Goal: Task Accomplishment & Management: Complete application form

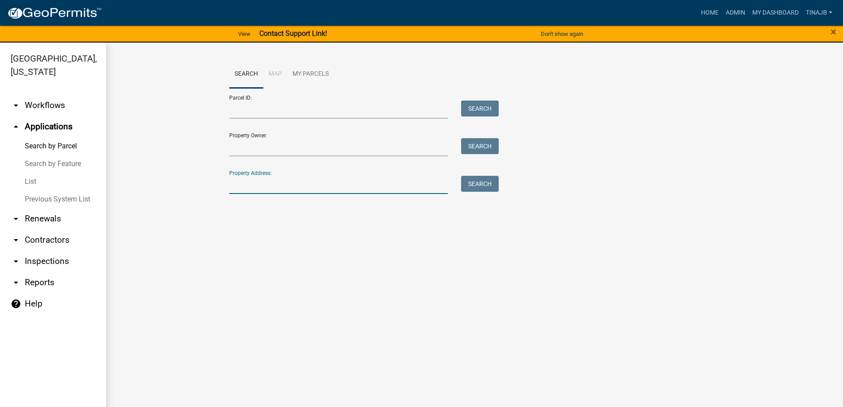
click at [290, 188] on input "Property Address:" at bounding box center [338, 185] width 219 height 18
type input "1328"
click at [488, 184] on button "Search" at bounding box center [480, 184] width 38 height 16
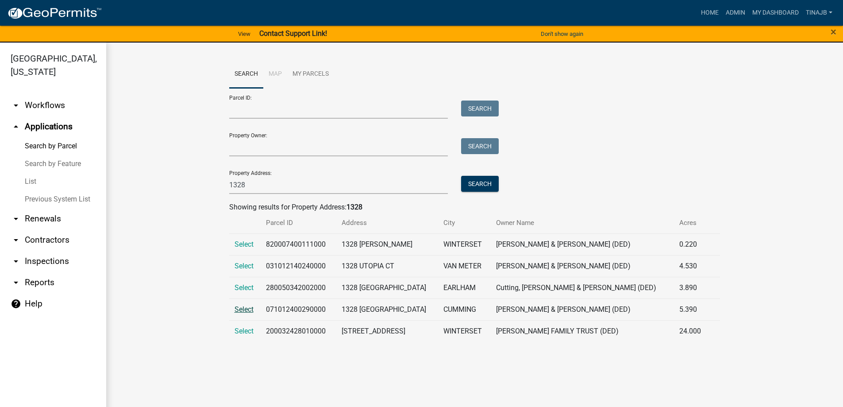
click at [248, 306] on span "Select" at bounding box center [243, 309] width 19 height 8
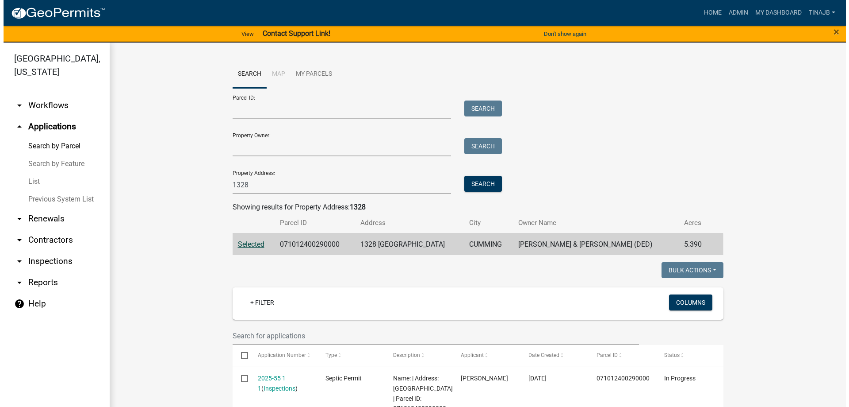
scroll to position [133, 0]
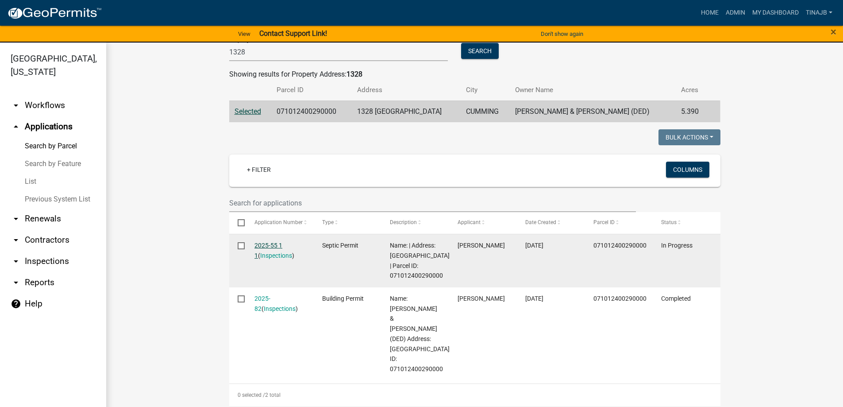
click at [267, 245] on link "2025-55 1 1" at bounding box center [268, 250] width 28 height 17
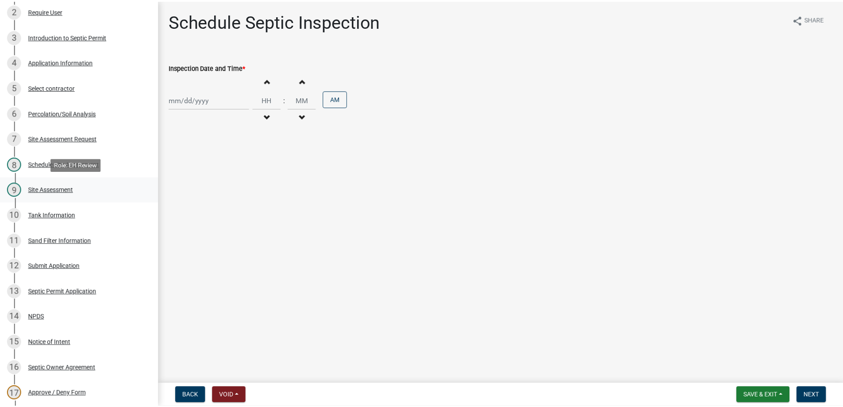
scroll to position [133, 0]
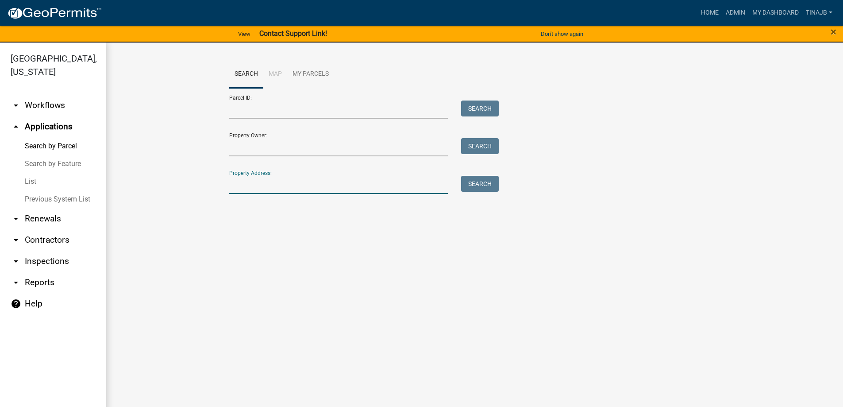
click at [250, 181] on input "Property Address:" at bounding box center [338, 185] width 219 height 18
type input "3217"
click at [479, 188] on button "Search" at bounding box center [480, 184] width 38 height 16
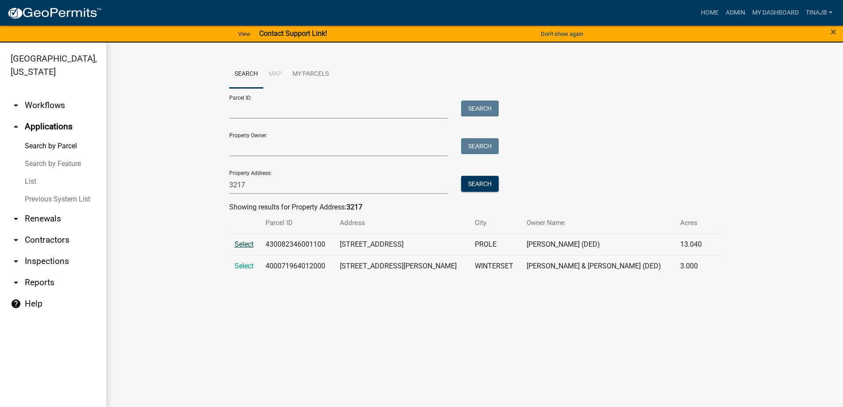
click at [244, 243] on span "Select" at bounding box center [243, 244] width 19 height 8
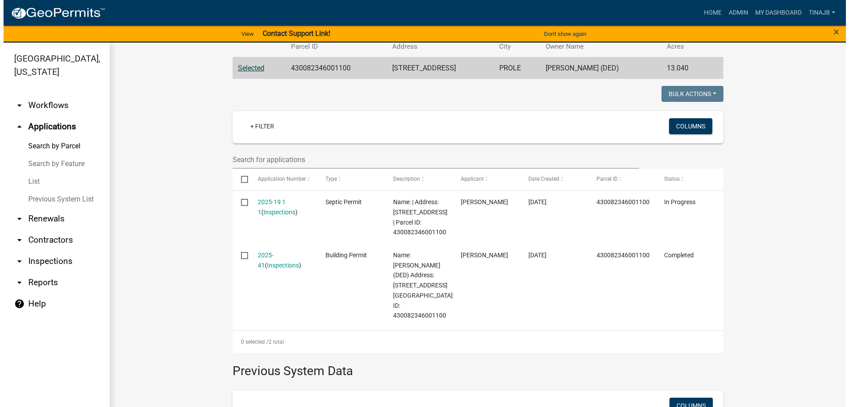
scroll to position [177, 0]
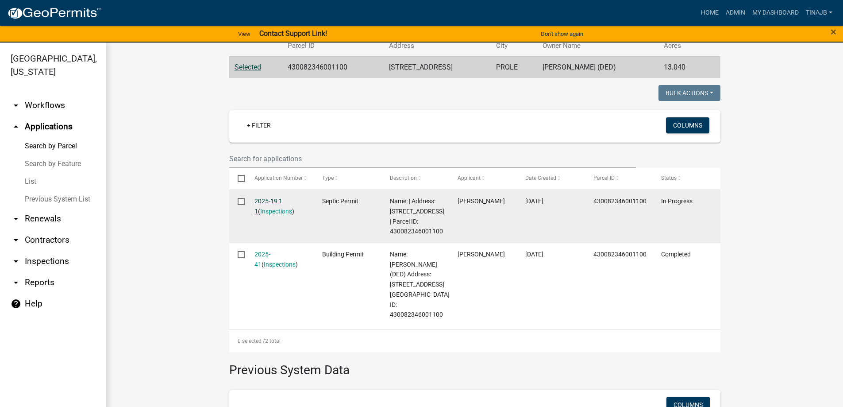
click at [263, 197] on link "2025-19 1 1" at bounding box center [268, 205] width 28 height 17
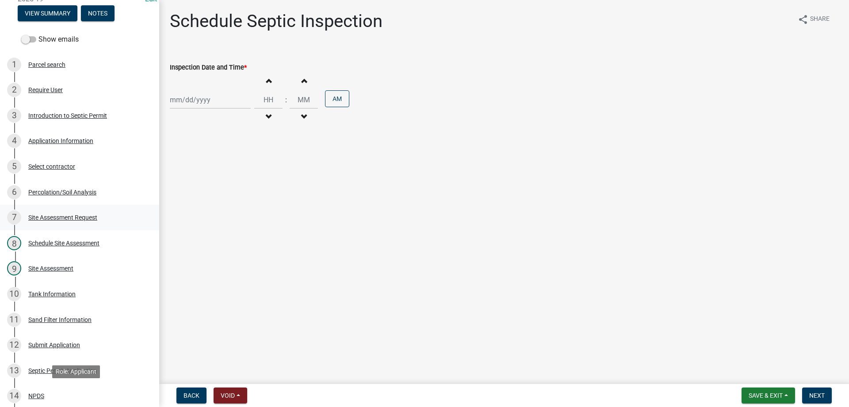
scroll to position [44, 0]
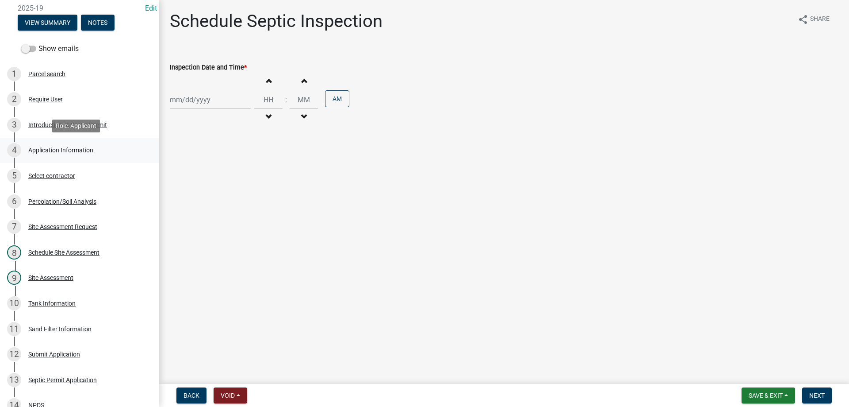
click at [70, 147] on div "Application Information" at bounding box center [60, 150] width 65 height 6
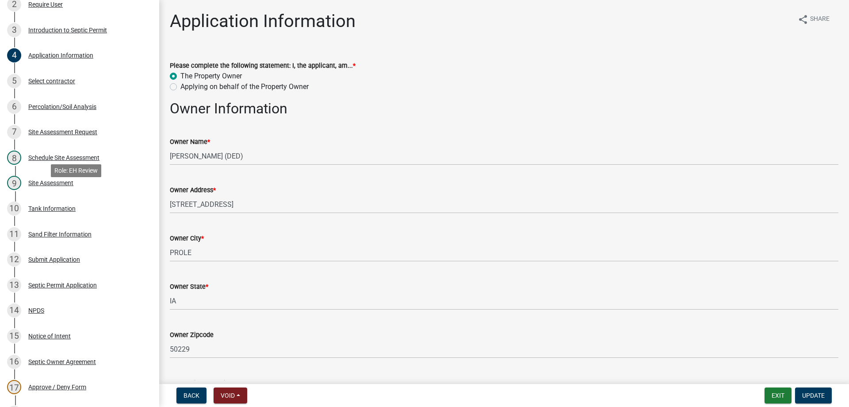
scroll to position [88, 0]
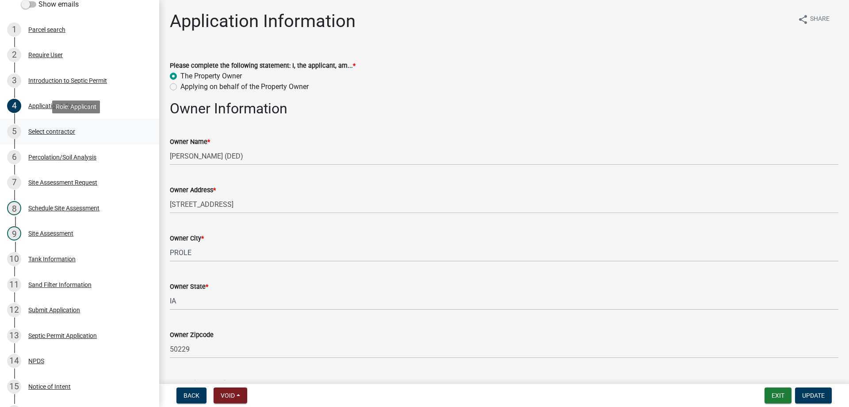
click at [64, 128] on div "Select contractor" at bounding box center [51, 131] width 47 height 6
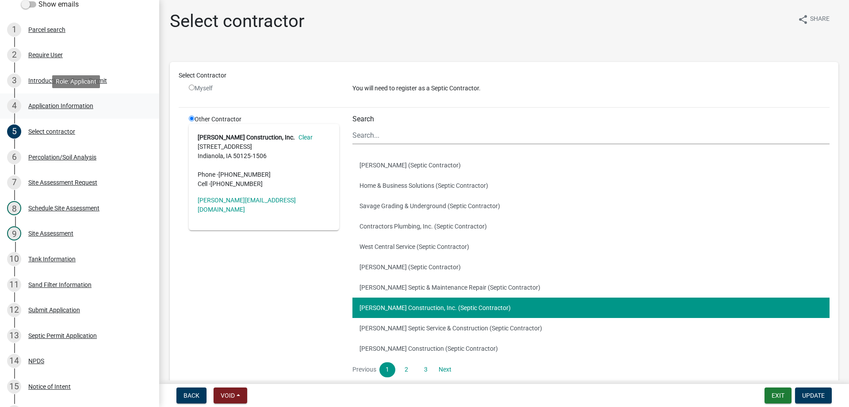
click at [64, 104] on div "Application Information" at bounding box center [60, 106] width 65 height 6
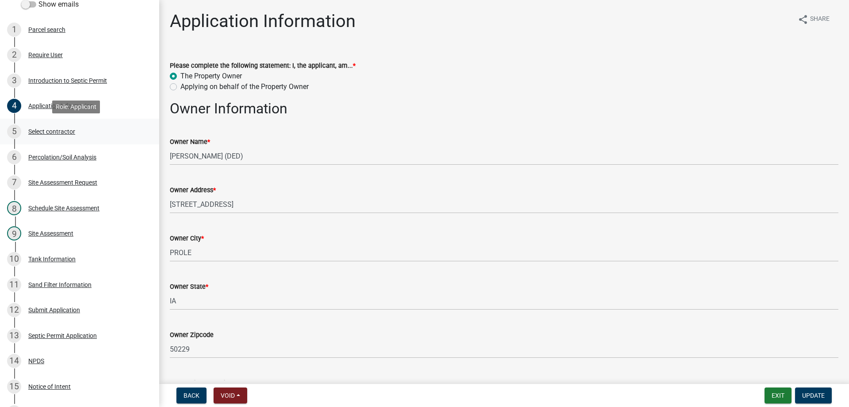
click at [66, 130] on div "Select contractor" at bounding box center [51, 131] width 47 height 6
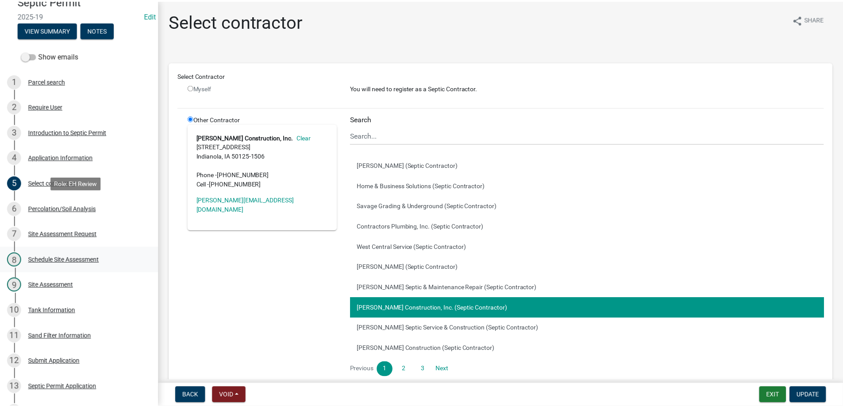
scroll to position [0, 0]
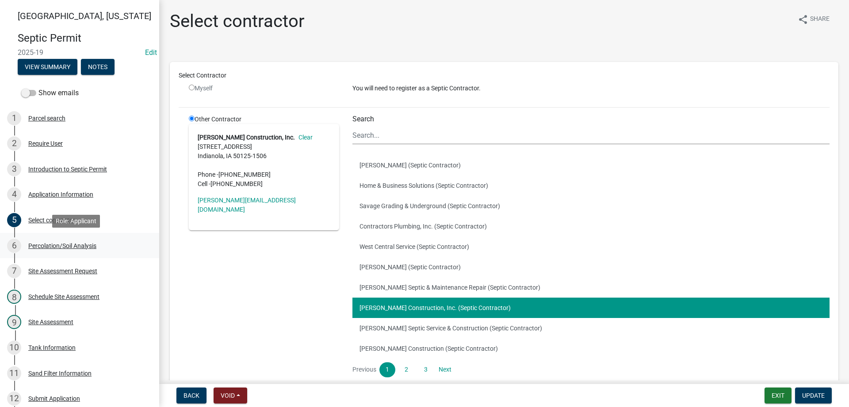
click at [63, 248] on div "Percolation/Soil Analysis" at bounding box center [62, 245] width 68 height 6
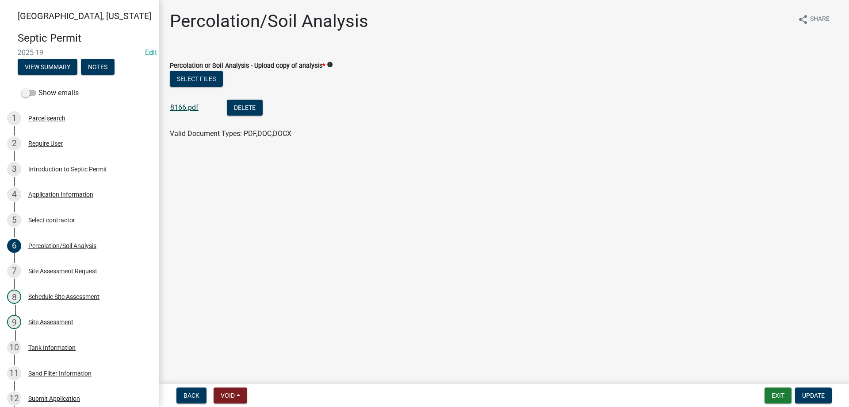
click at [194, 111] on link "8166.pdf" at bounding box center [184, 107] width 28 height 8
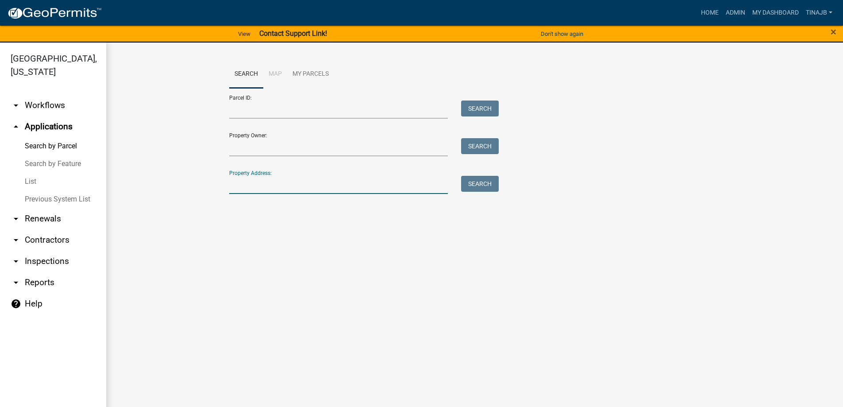
click at [265, 190] on input "Property Address:" at bounding box center [338, 185] width 219 height 18
type input "1328"
click at [482, 184] on button "Search" at bounding box center [480, 184] width 38 height 16
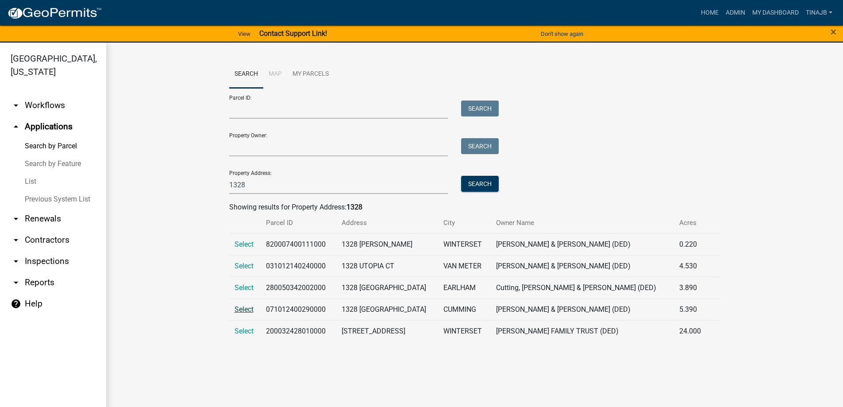
click at [243, 309] on span "Select" at bounding box center [243, 309] width 19 height 8
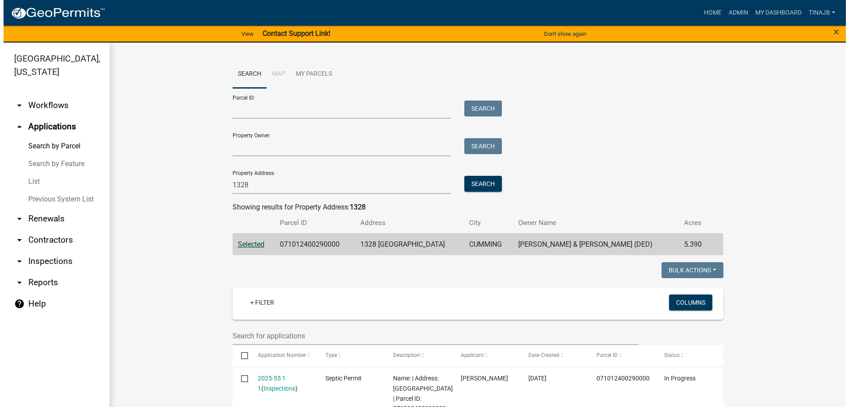
scroll to position [88, 0]
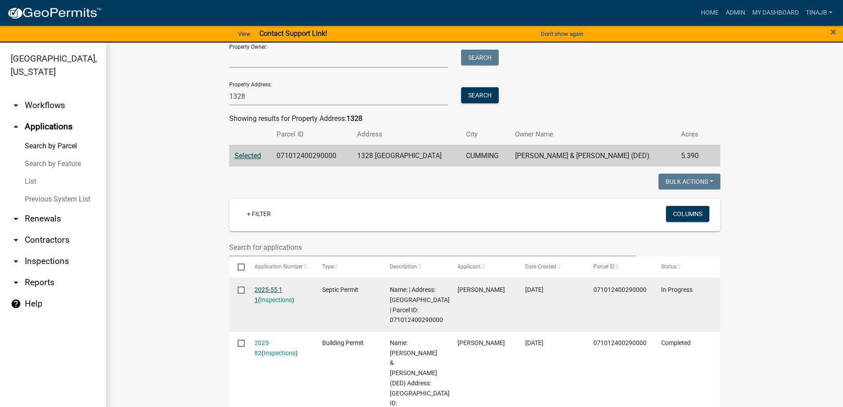
click at [266, 287] on link "2025-55 1 1" at bounding box center [268, 294] width 28 height 17
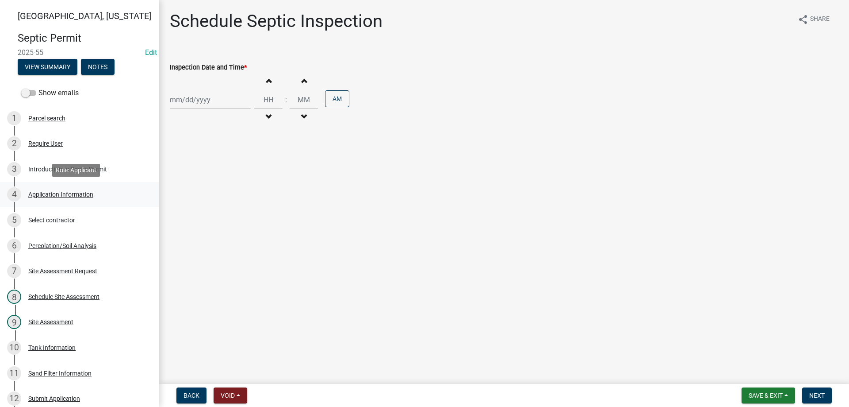
click at [69, 194] on div "Application Information" at bounding box center [60, 194] width 65 height 6
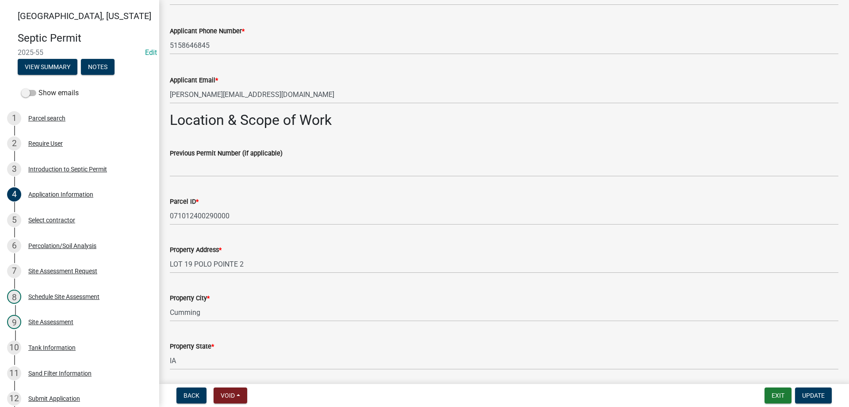
scroll to position [531, 0]
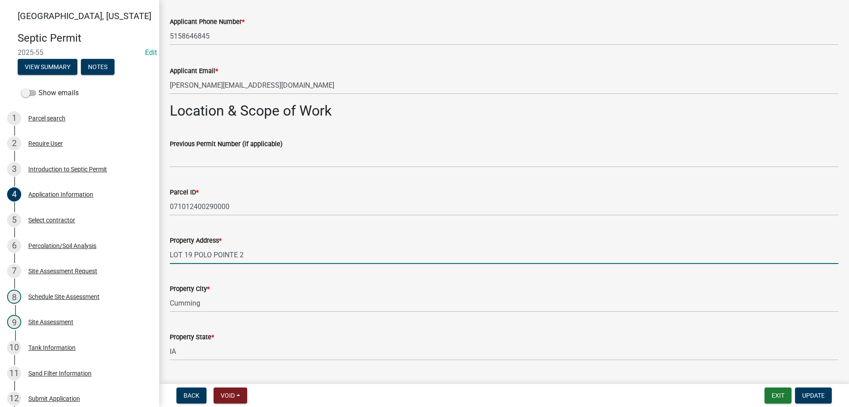
click at [257, 250] on input "LOT 19 POLO POINTE 2" at bounding box center [504, 255] width 669 height 18
type input "L"
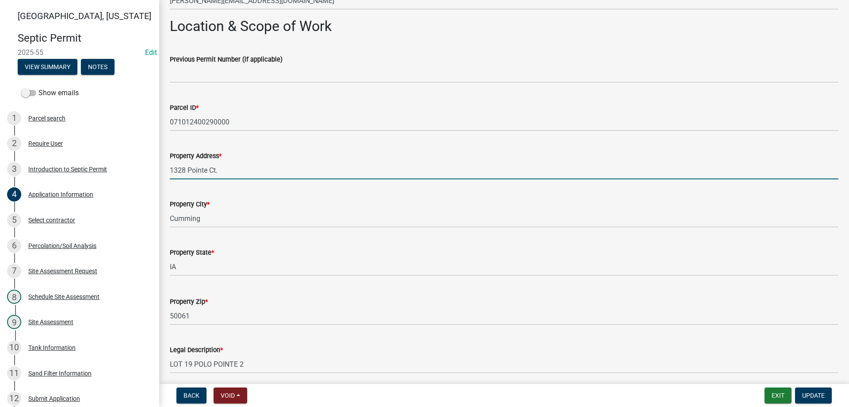
scroll to position [708, 0]
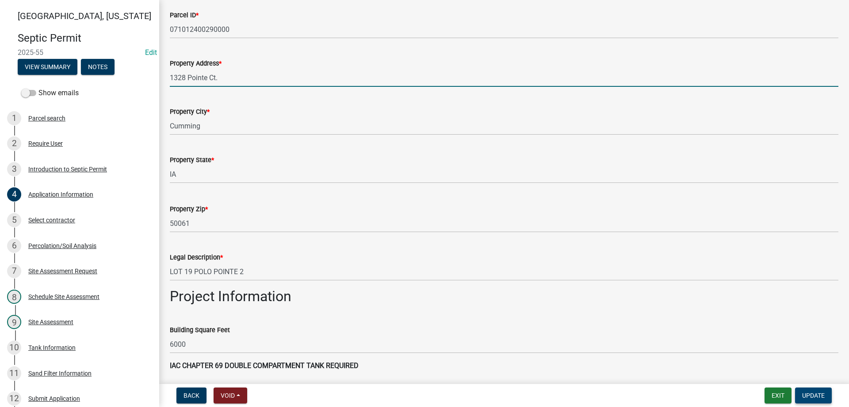
type input "1328 Pointe Ct."
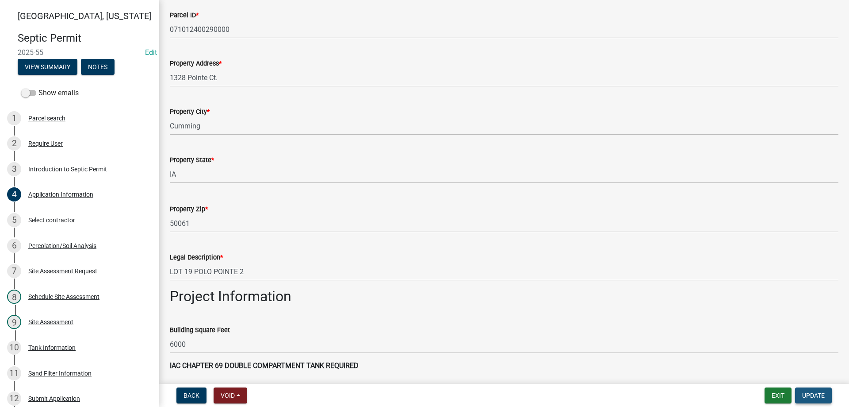
click at [814, 396] on span "Update" at bounding box center [814, 395] width 23 height 7
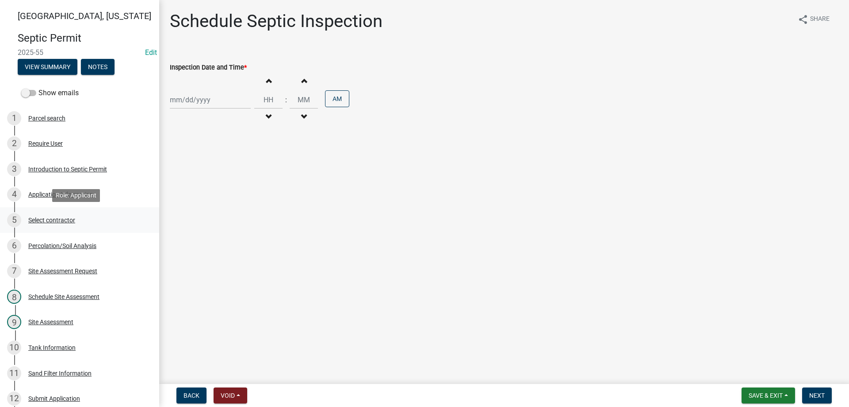
click at [49, 221] on div "Select contractor" at bounding box center [51, 220] width 47 height 6
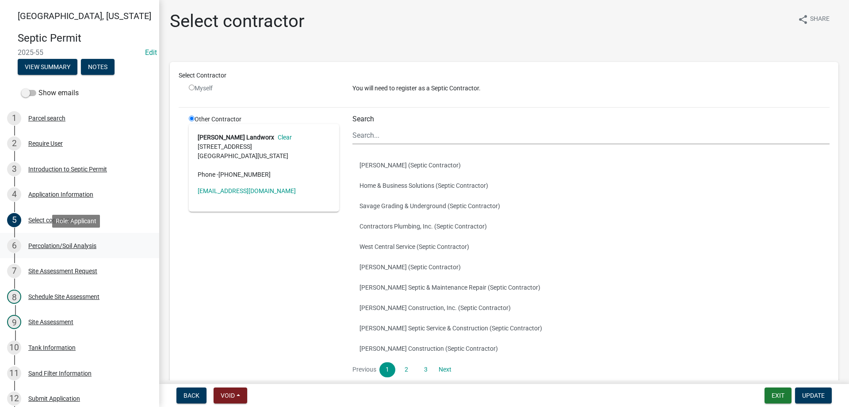
click at [50, 246] on div "Percolation/Soil Analysis" at bounding box center [62, 245] width 68 height 6
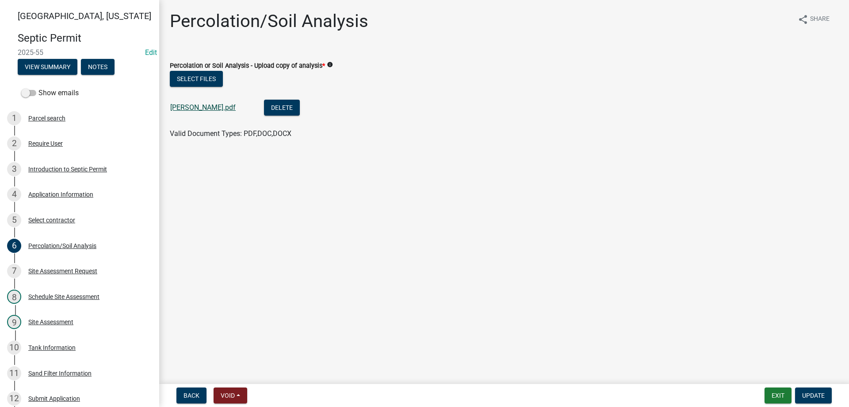
click at [193, 104] on link "[PERSON_NAME].pdf" at bounding box center [202, 107] width 65 height 8
click at [63, 323] on div "Site Assessment" at bounding box center [50, 322] width 45 height 6
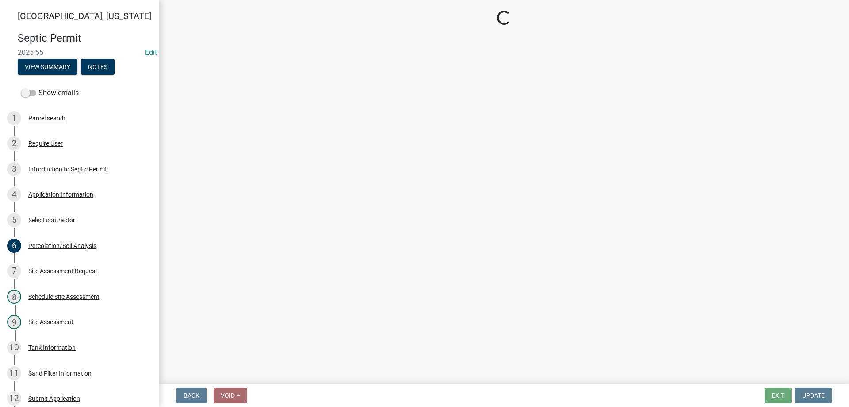
select select "cee7aade-c60a-47dc-8b48-e4cdff881902"
select select "dbe3a1b9-a4b3-48fa-b9c0-fee70399abae"
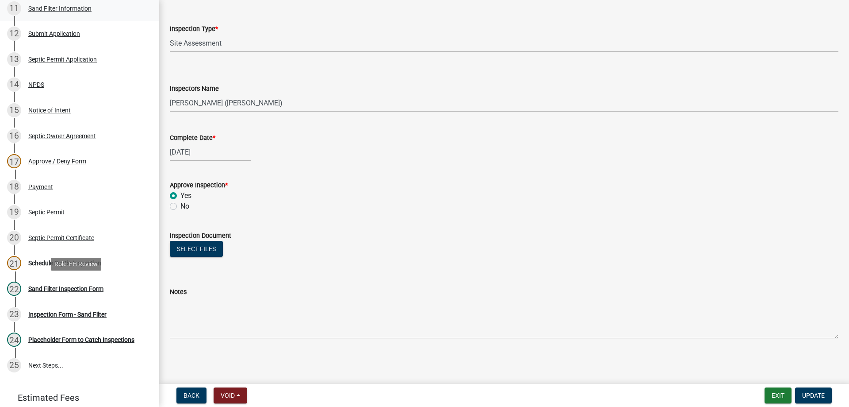
scroll to position [310, 0]
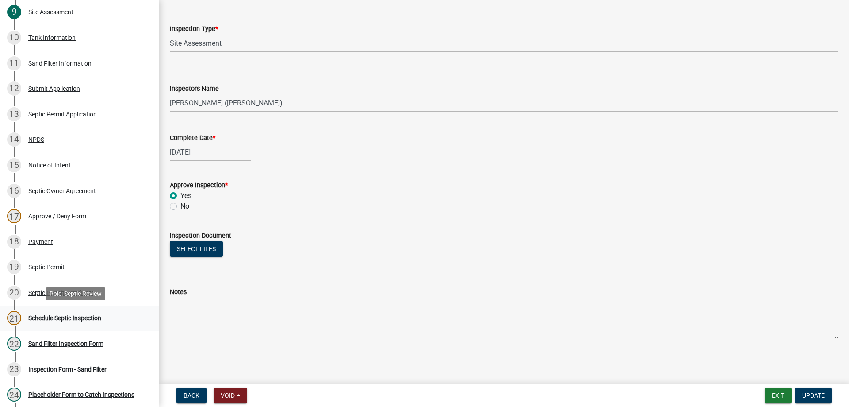
click at [85, 316] on div "Schedule Septic Inspection" at bounding box center [64, 318] width 73 height 6
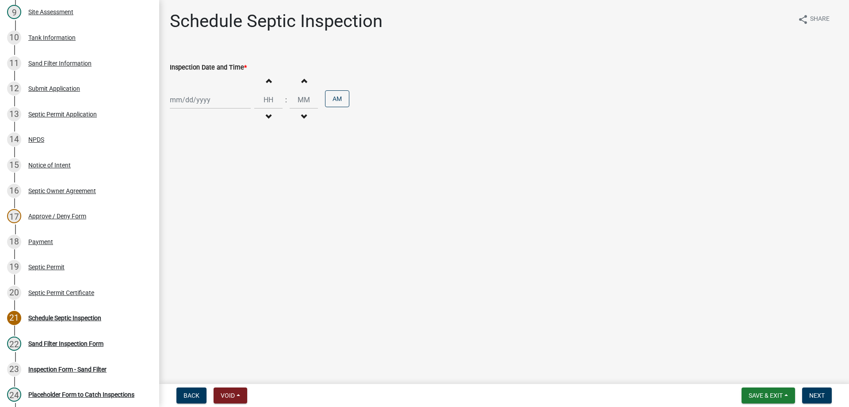
select select "9"
select select "2025"
click at [206, 108] on div "[PERSON_NAME] Feb Mar Apr [PERSON_NAME][DATE] Oct Nov [DATE] 1526 1527 1528 152…" at bounding box center [210, 100] width 81 height 18
click at [197, 173] on div "16" at bounding box center [193, 175] width 14 height 14
type input "[DATE]"
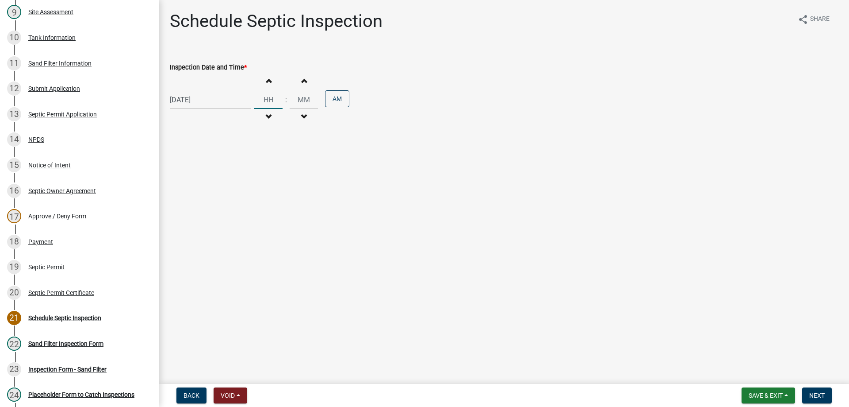
click at [266, 103] on input "Hours" at bounding box center [268, 100] width 28 height 18
click at [265, 103] on input "Hours" at bounding box center [268, 100] width 28 height 18
type input "08"
type input "00"
click at [296, 101] on input "00" at bounding box center [304, 100] width 28 height 18
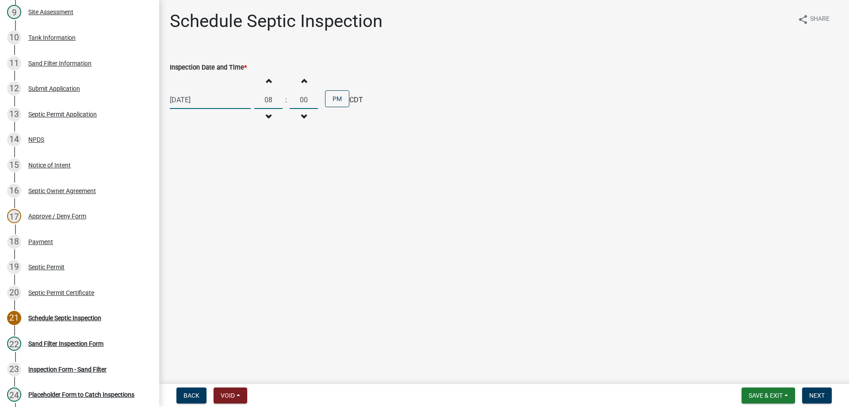
click at [264, 98] on input "08" at bounding box center [268, 100] width 28 height 18
click at [268, 100] on input "08" at bounding box center [268, 100] width 28 height 18
type input "0"
type input "02"
click at [303, 104] on input "00" at bounding box center [304, 100] width 28 height 18
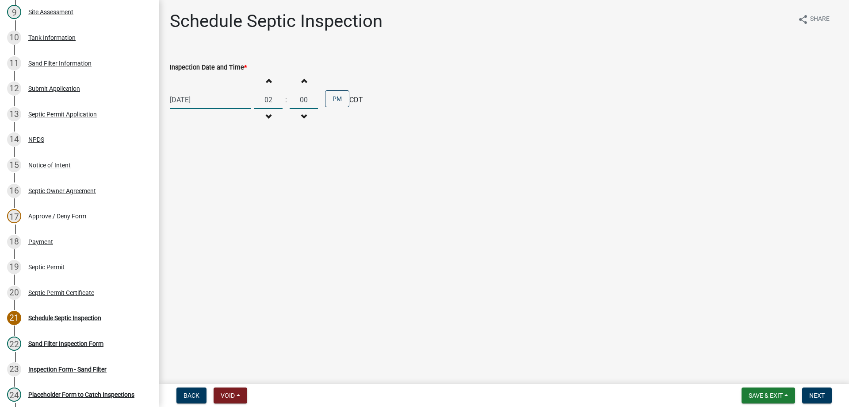
type input "0"
type input "30"
click at [821, 396] on span "Next" at bounding box center [817, 395] width 15 height 7
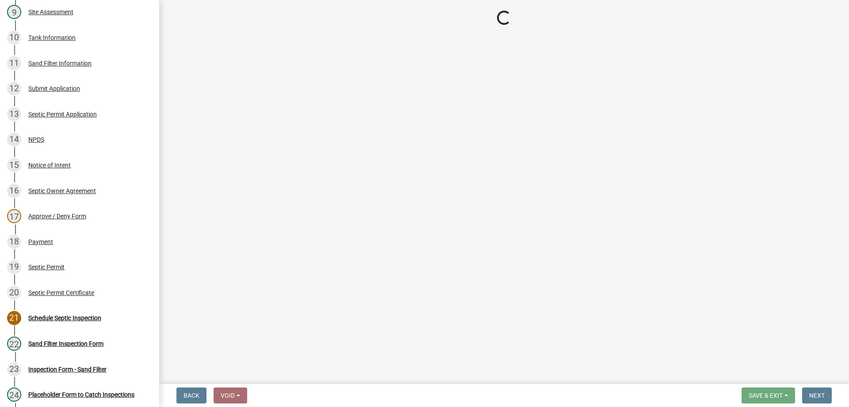
select select "dbe3a1b9-a4b3-48fa-b9c0-fee70399abae"
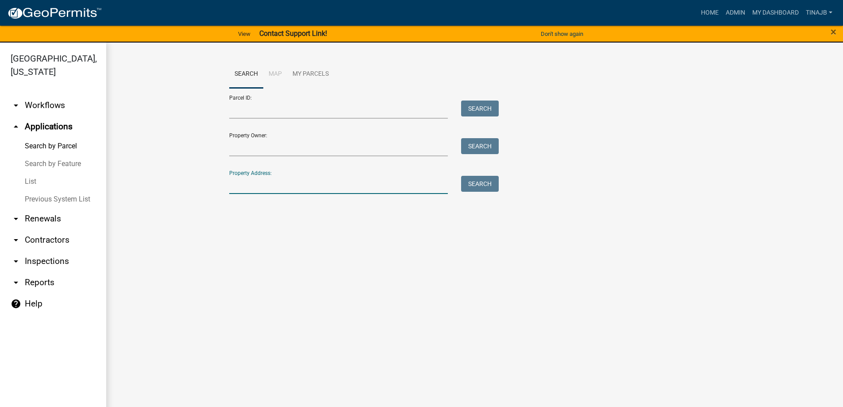
click at [274, 178] on input "Property Address:" at bounding box center [338, 185] width 219 height 18
type input "3217"
click at [484, 181] on button "Search" at bounding box center [480, 184] width 38 height 16
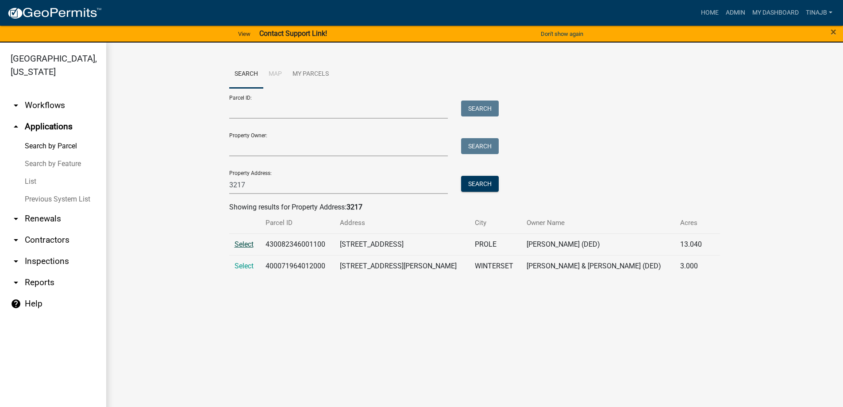
click at [242, 241] on span "Select" at bounding box center [243, 244] width 19 height 8
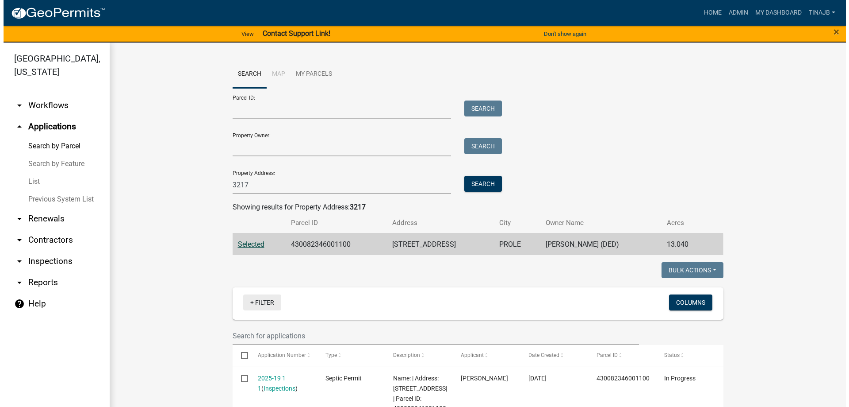
scroll to position [177, 0]
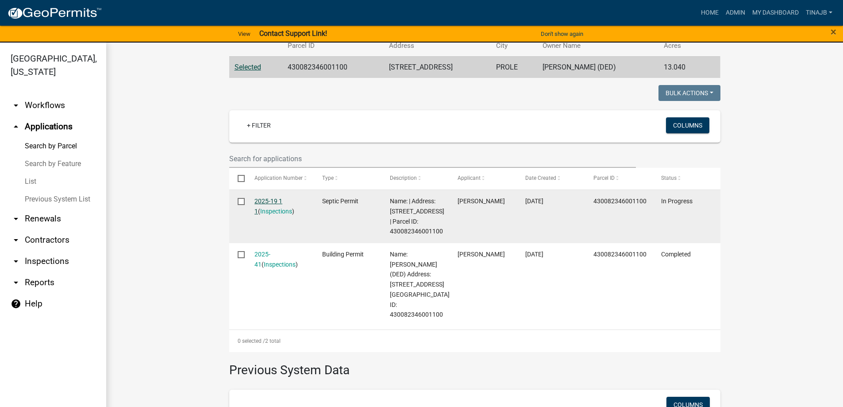
click at [256, 203] on link "2025-19 1 1" at bounding box center [268, 205] width 28 height 17
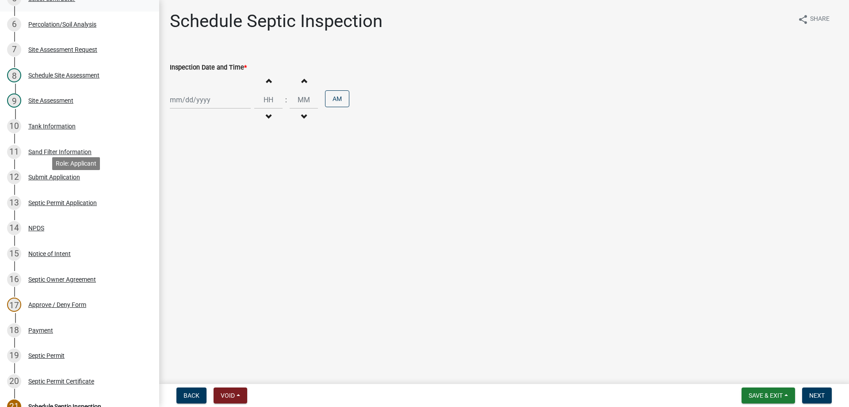
scroll to position [398, 0]
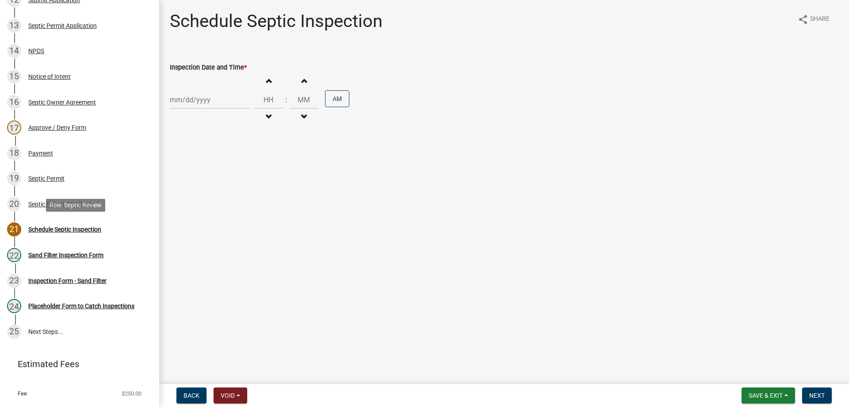
click at [43, 229] on div "Schedule Septic Inspection" at bounding box center [64, 229] width 73 height 6
click at [187, 99] on div at bounding box center [210, 100] width 81 height 18
select select "9"
select select "2025"
click at [192, 176] on div "16" at bounding box center [193, 175] width 14 height 14
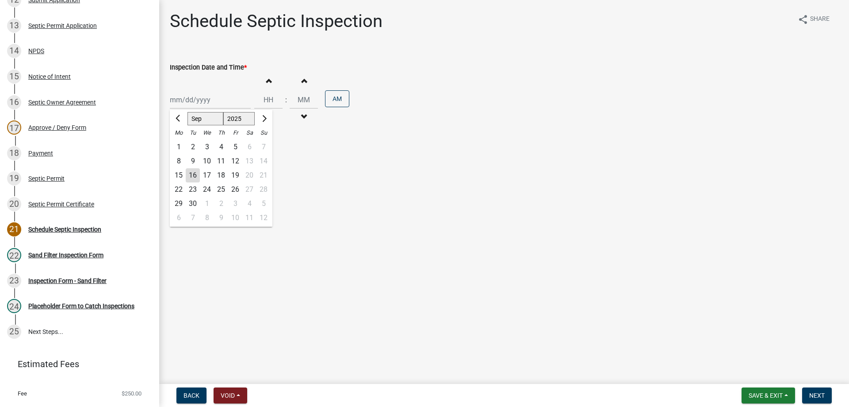
type input "[DATE]"
click at [269, 96] on input "Hours" at bounding box center [268, 100] width 28 height 18
type input "03"
type input "00"
click at [299, 103] on input "00" at bounding box center [304, 100] width 28 height 18
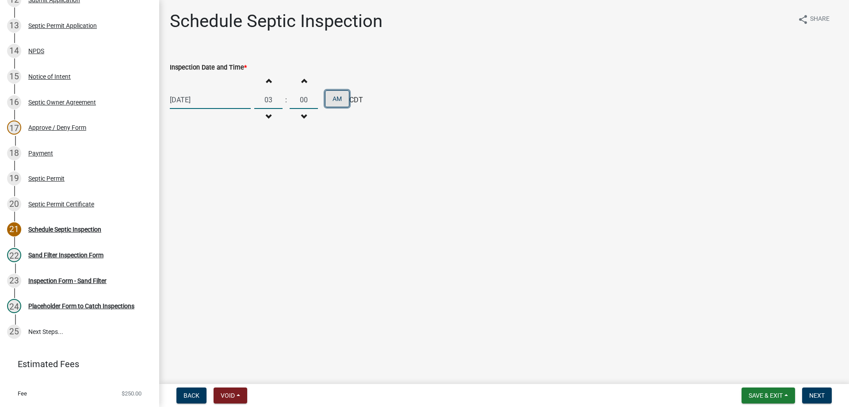
click at [337, 103] on button "AM" at bounding box center [337, 98] width 24 height 17
click at [820, 392] on span "Next" at bounding box center [817, 395] width 15 height 7
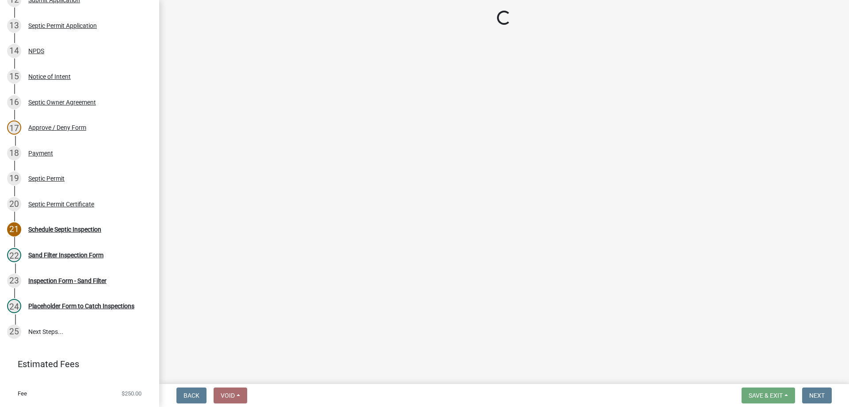
select select "dbe3a1b9-a4b3-48fa-b9c0-fee70399abae"
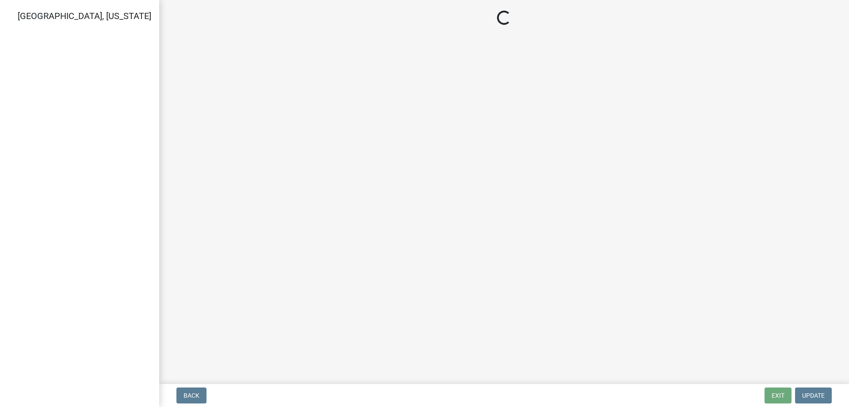
select select "dbe3a1b9-a4b3-48fa-b9c0-fee70399abae"
